Goal: Task Accomplishment & Management: Use online tool/utility

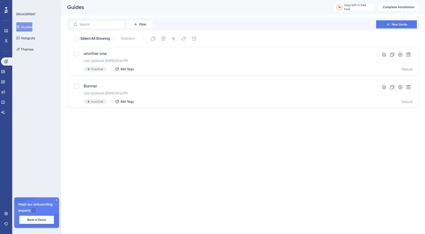
click at [399, 21] on button "New Guide" at bounding box center [396, 24] width 41 height 8
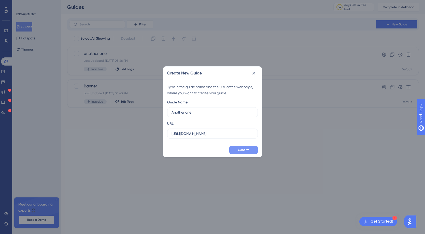
type input "Another one"
click at [240, 148] on button "Confirm" at bounding box center [243, 150] width 29 height 8
